Goal: Task Accomplishment & Management: Use online tool/utility

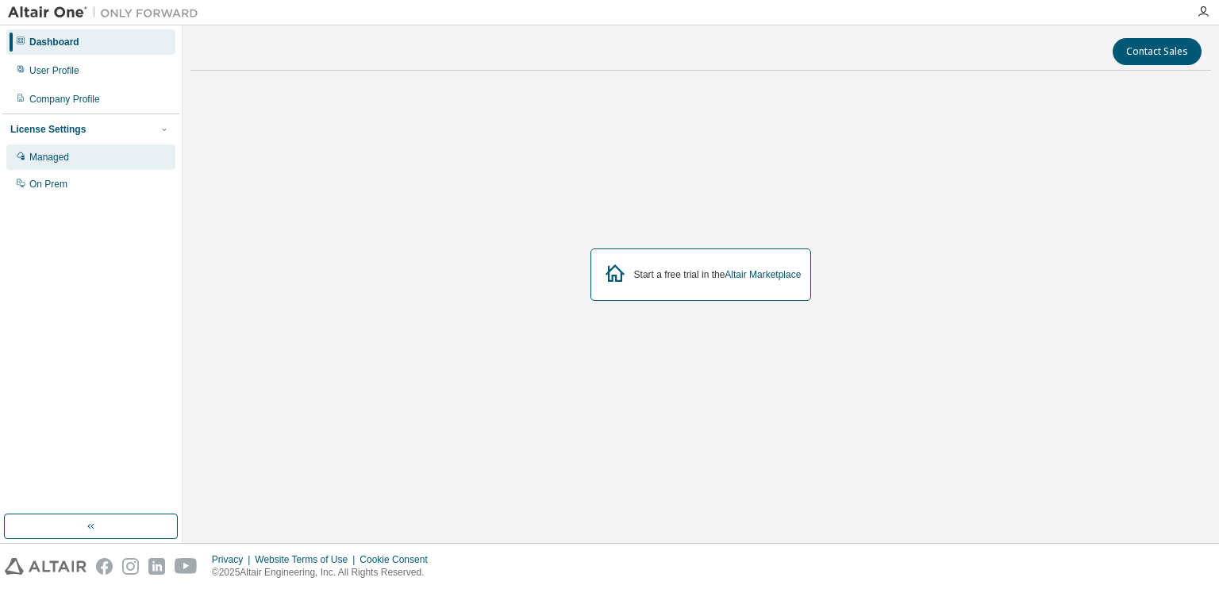
click at [79, 155] on div "Managed" at bounding box center [90, 156] width 169 height 25
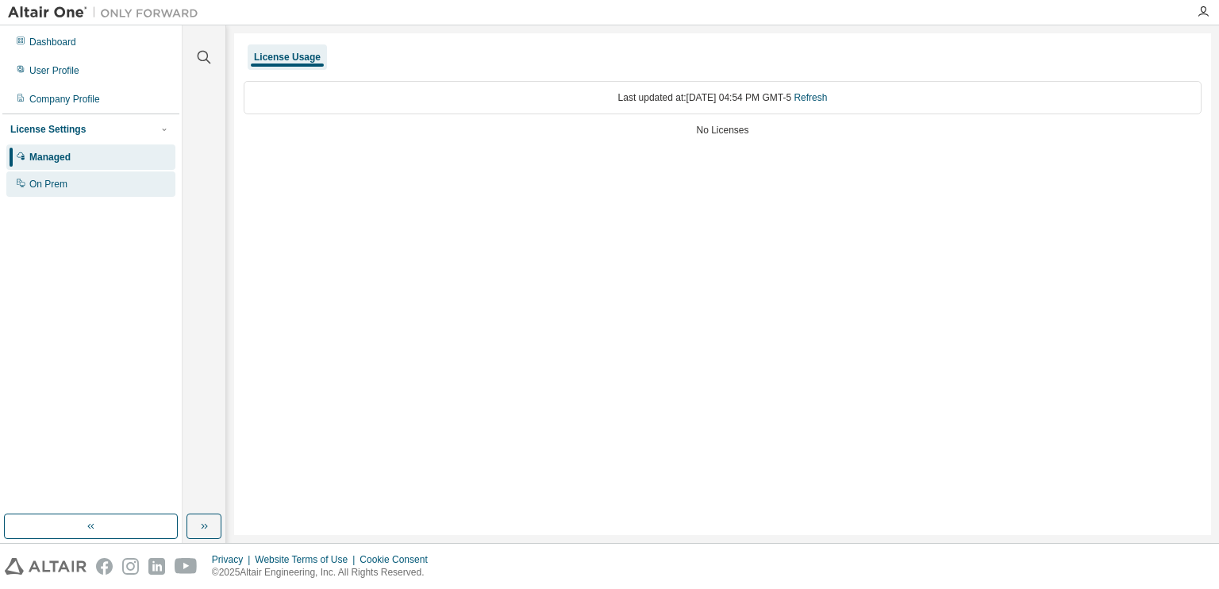
click at [64, 182] on div "On Prem" at bounding box center [48, 184] width 38 height 13
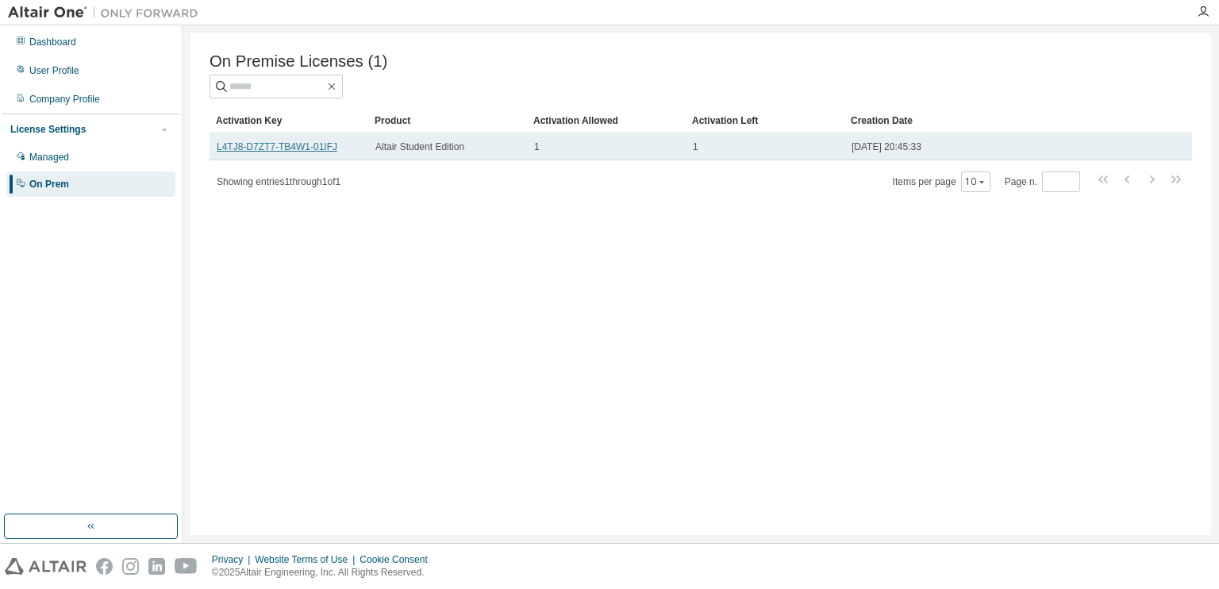
click at [321, 152] on link "L4TJ8-D7ZT7-TB4W1-01IFJ" at bounding box center [277, 146] width 121 height 11
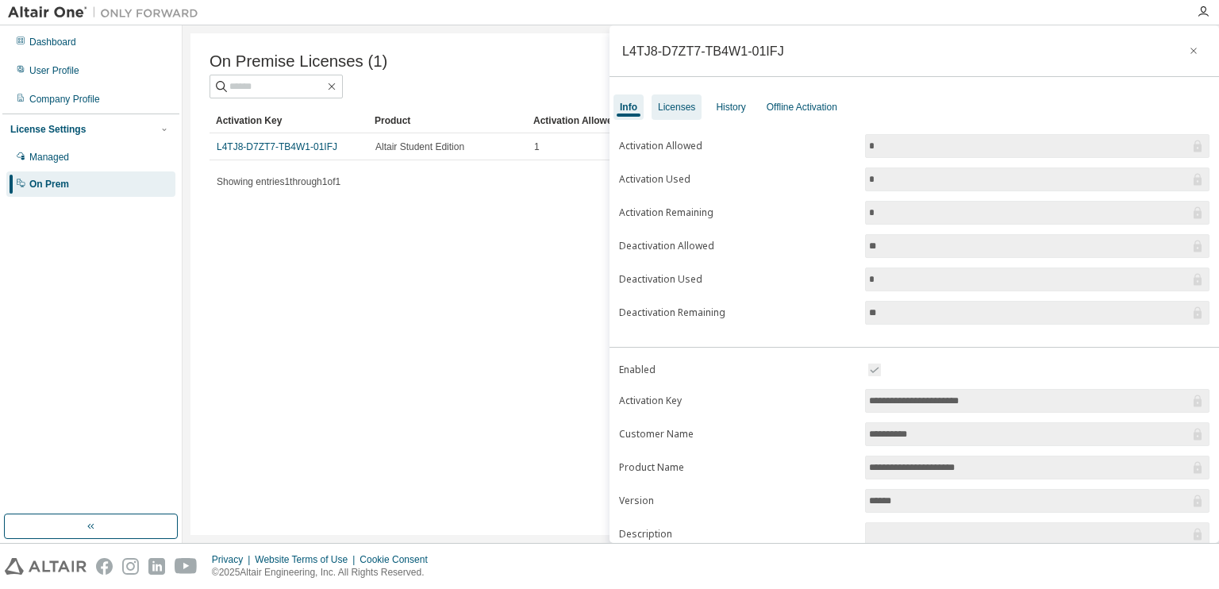
click at [683, 115] on div "Licenses" at bounding box center [676, 106] width 50 height 25
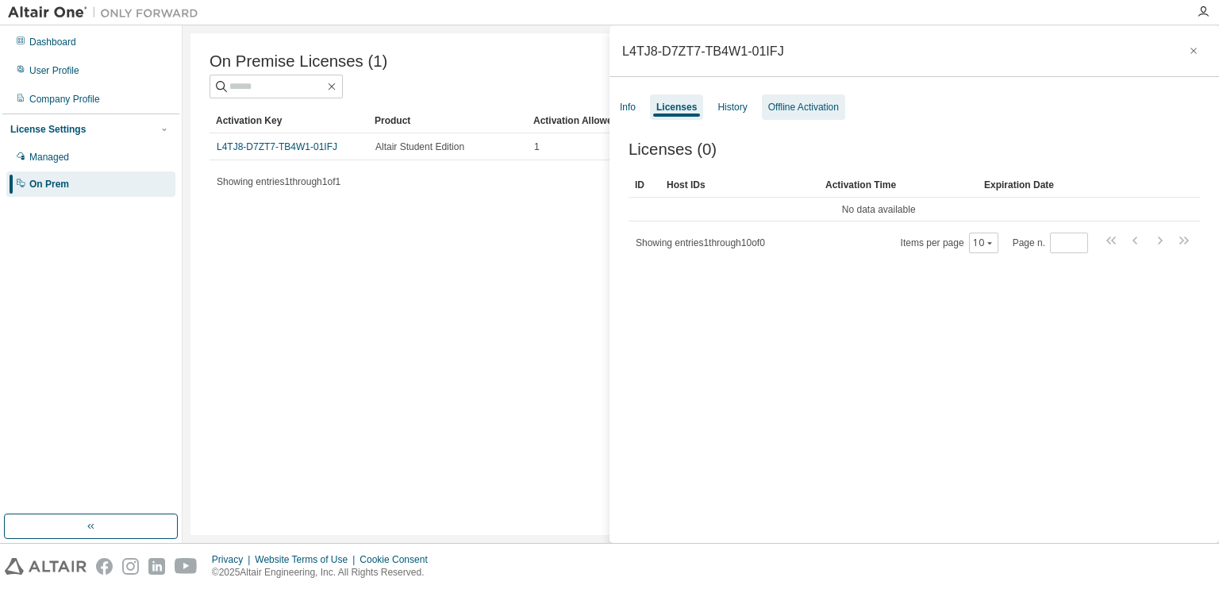
click at [813, 107] on div "Offline Activation" at bounding box center [803, 107] width 71 height 13
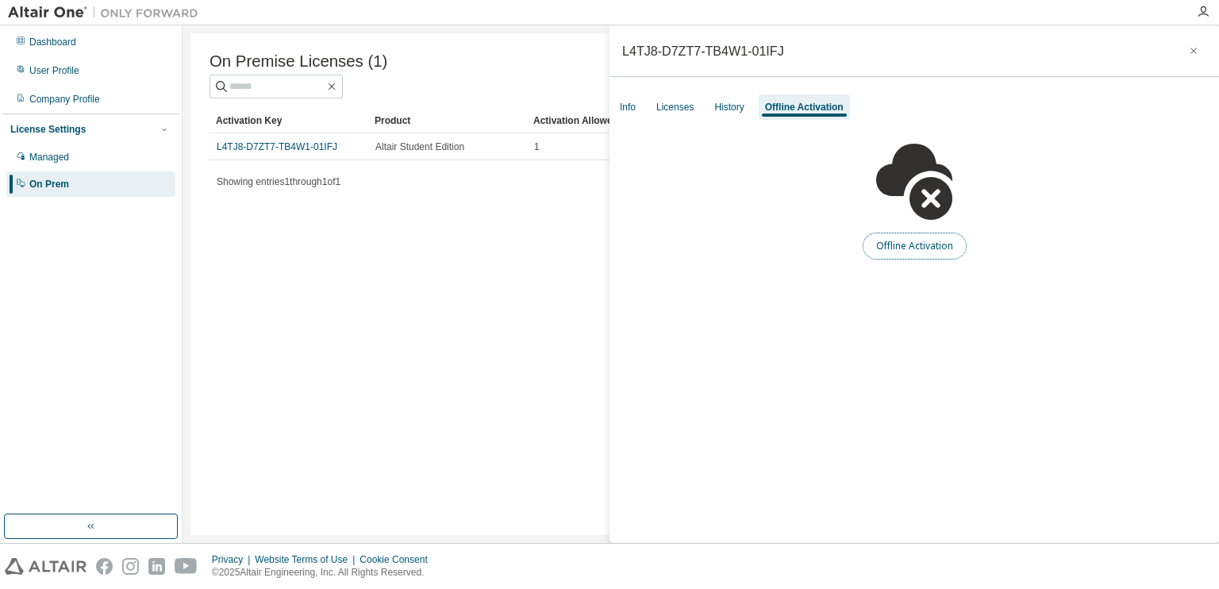
click at [896, 244] on button "Offline Activation" at bounding box center [915, 245] width 104 height 27
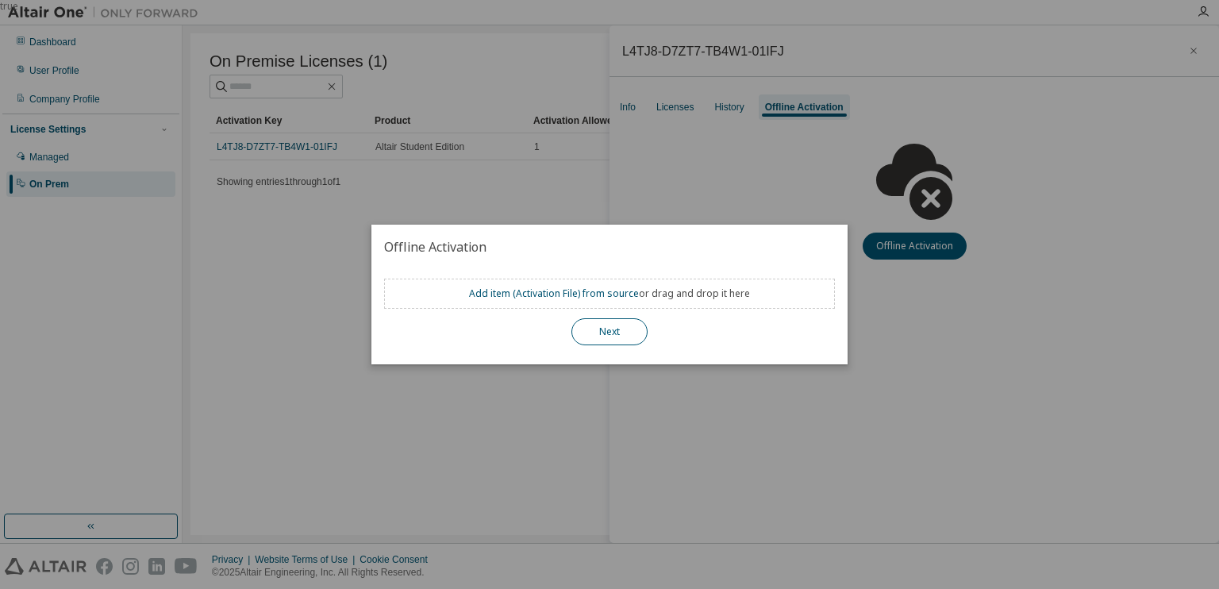
click at [622, 322] on button "Next" at bounding box center [609, 331] width 76 height 27
click at [613, 332] on button "Next" at bounding box center [609, 331] width 76 height 27
click at [606, 322] on button "Next" at bounding box center [609, 331] width 76 height 27
click at [622, 327] on button "Next" at bounding box center [609, 331] width 76 height 27
click at [623, 300] on link "Add item ( Activation File ) from source" at bounding box center [554, 292] width 170 height 13
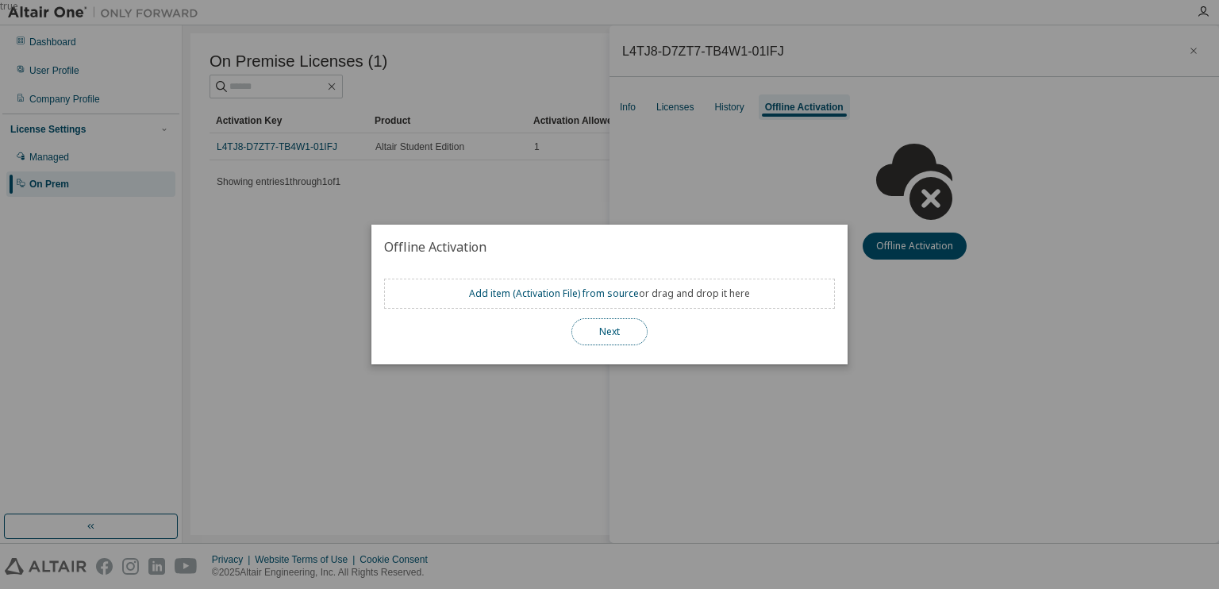
click at [622, 324] on button "Next" at bounding box center [609, 331] width 76 height 27
click at [535, 140] on div "true" at bounding box center [609, 294] width 1219 height 589
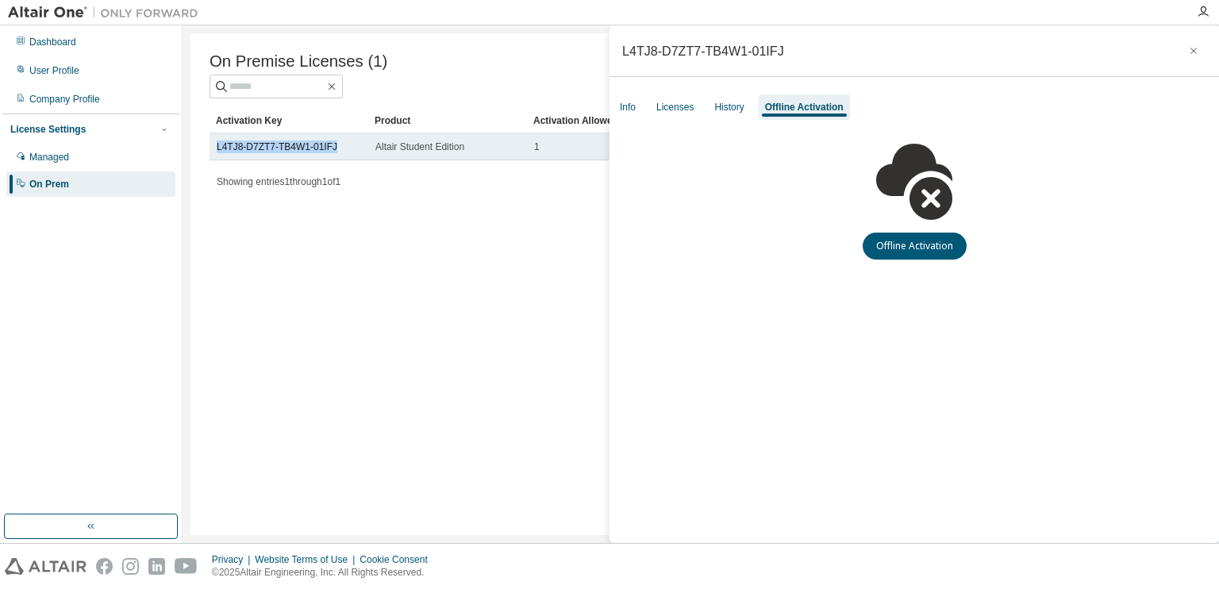
drag, startPoint x: 338, startPoint y: 146, endPoint x: 213, endPoint y: 156, distance: 125.7
click at [213, 156] on td "L4TJ8-D7ZT7-TB4W1-01IFJ" at bounding box center [288, 146] width 159 height 27
copy link "L4TJ8-D7ZT7-TB4W1-01IFJ"
